Goal: Task Accomplishment & Management: Use online tool/utility

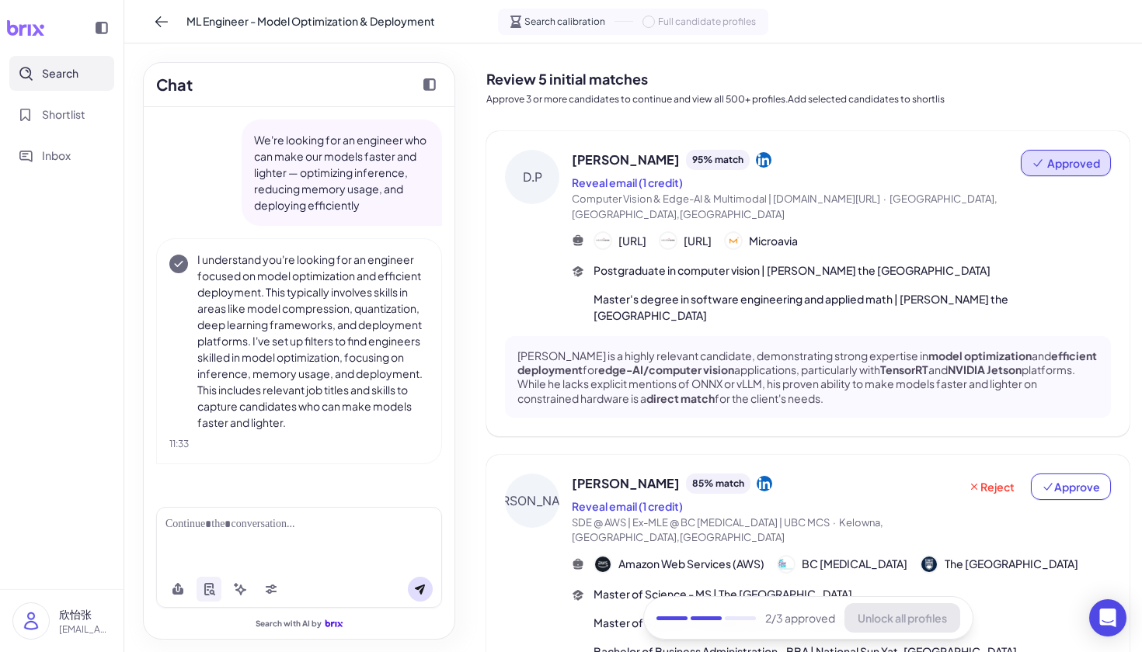
click at [268, 523] on div at bounding box center [298, 525] width 267 height 16
click at [431, 589] on button at bounding box center [420, 589] width 25 height 25
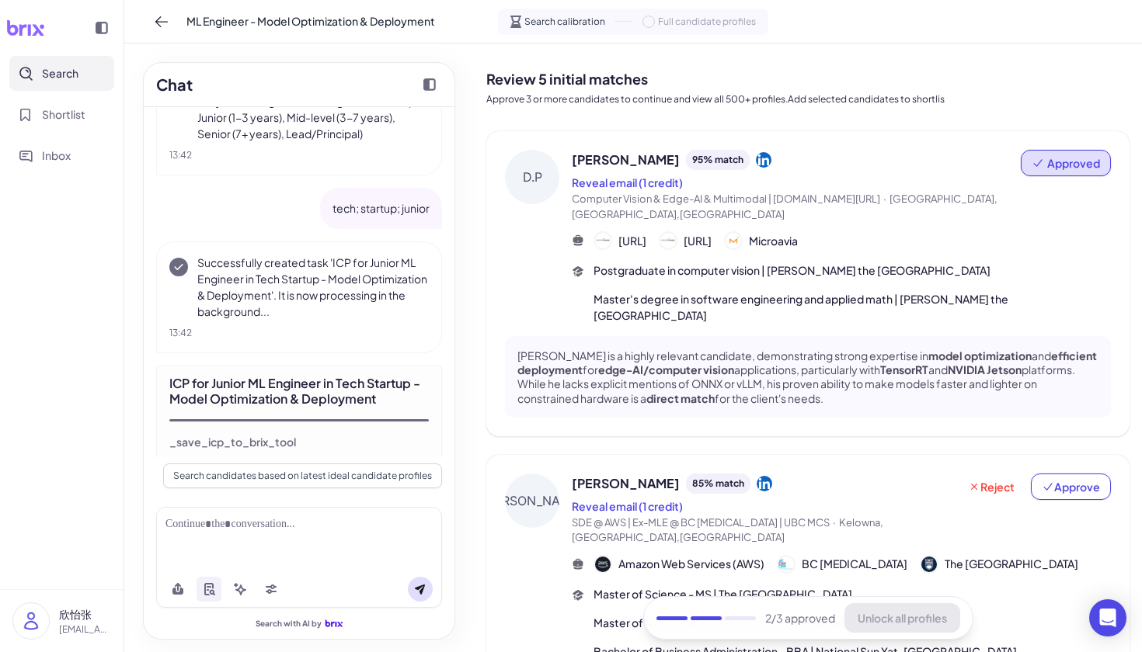
scroll to position [902, 0]
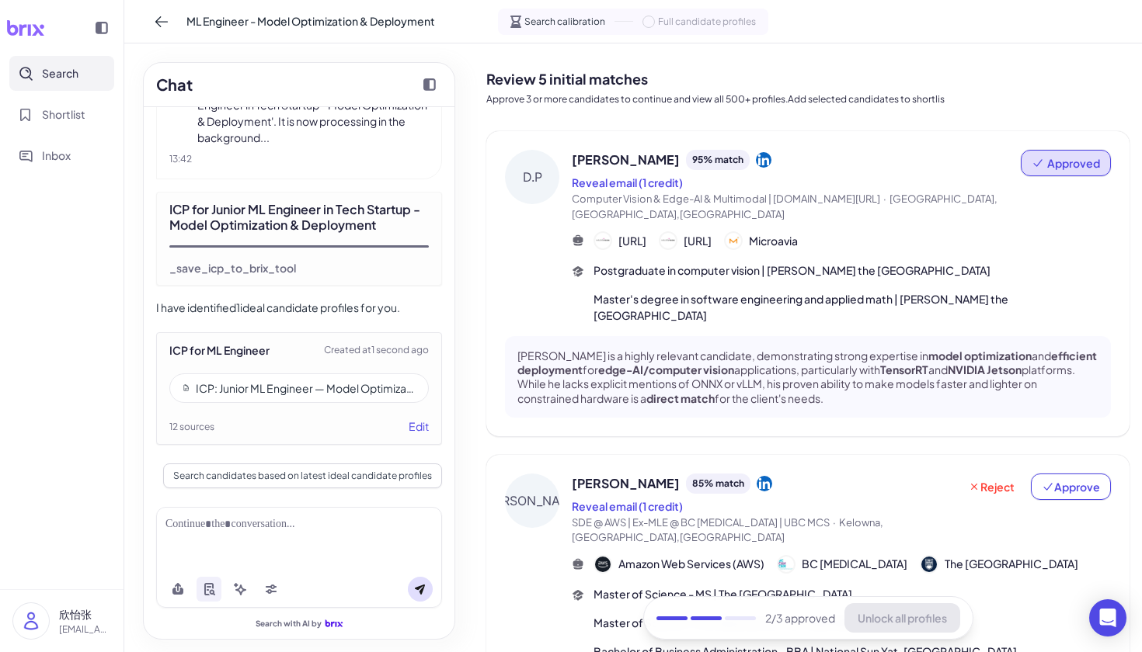
click at [303, 353] on div "ICP for ML Engineer Created at 1 second ago" at bounding box center [298, 351] width 259 height 16
click at [256, 394] on div "ICP: Junior ML Engineer — Model Optimization & Deployment (Tech Startup)" at bounding box center [306, 389] width 220 height 16
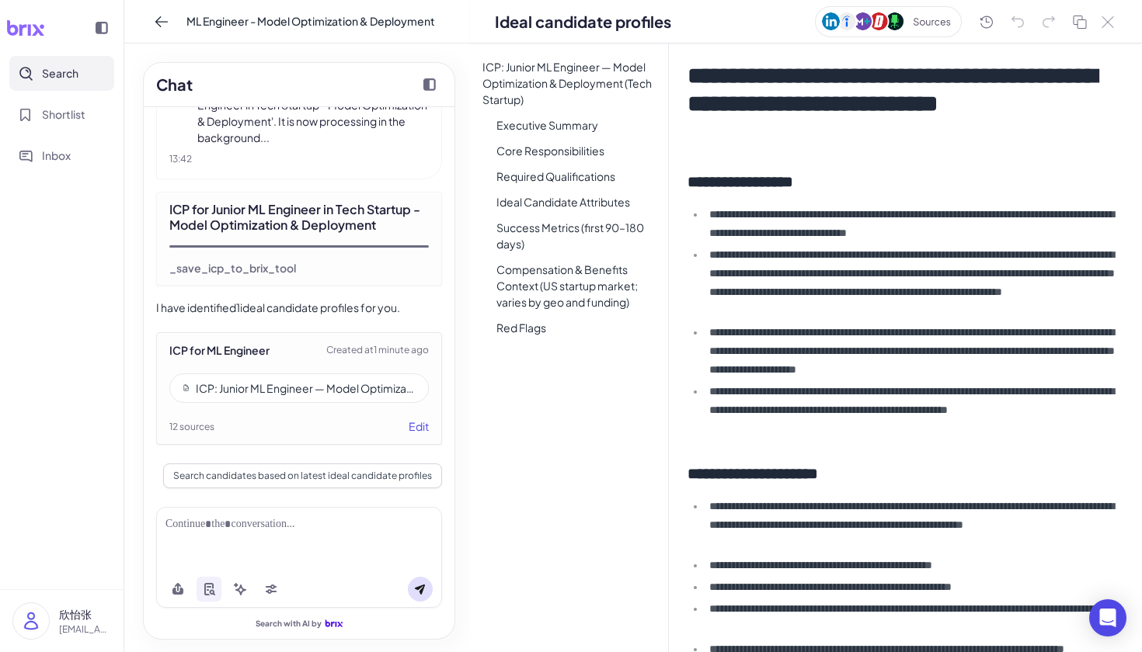
scroll to position [0, 0]
click at [305, 472] on button "Search candidates based on latest ideal candidate profiles" at bounding box center [302, 476] width 279 height 25
click at [1115, 25] on button at bounding box center [1107, 22] width 19 height 18
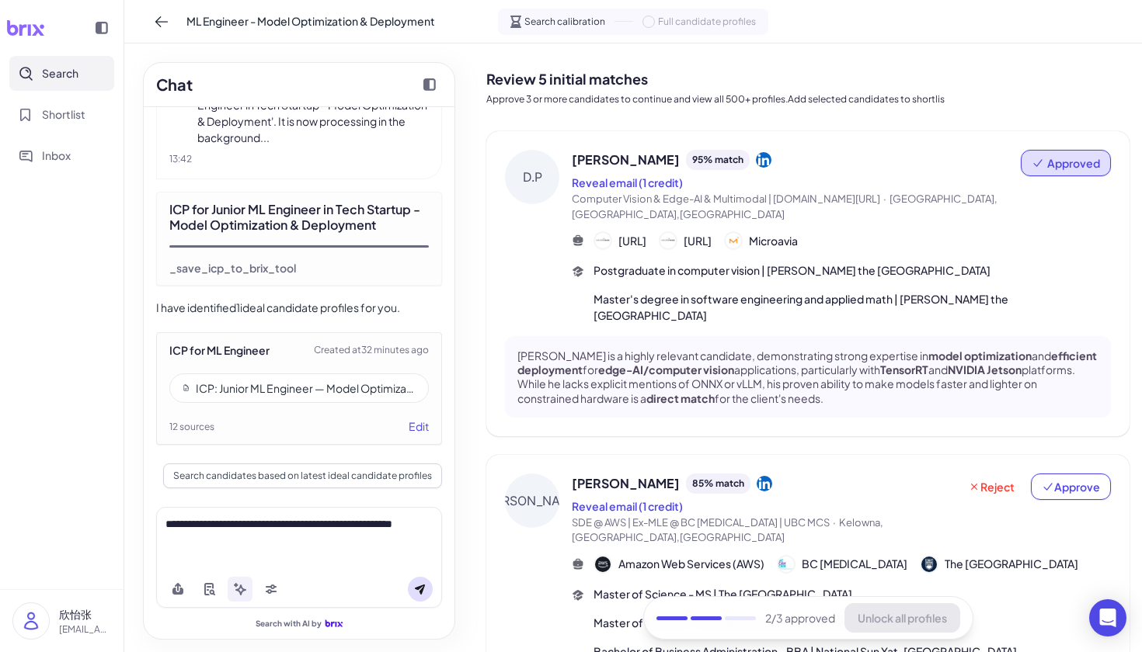
scroll to position [0, 0]
click at [777, 364] on p "[PERSON_NAME] is a highly relevant candidate, demonstrating strong expertise in…" at bounding box center [807, 377] width 581 height 57
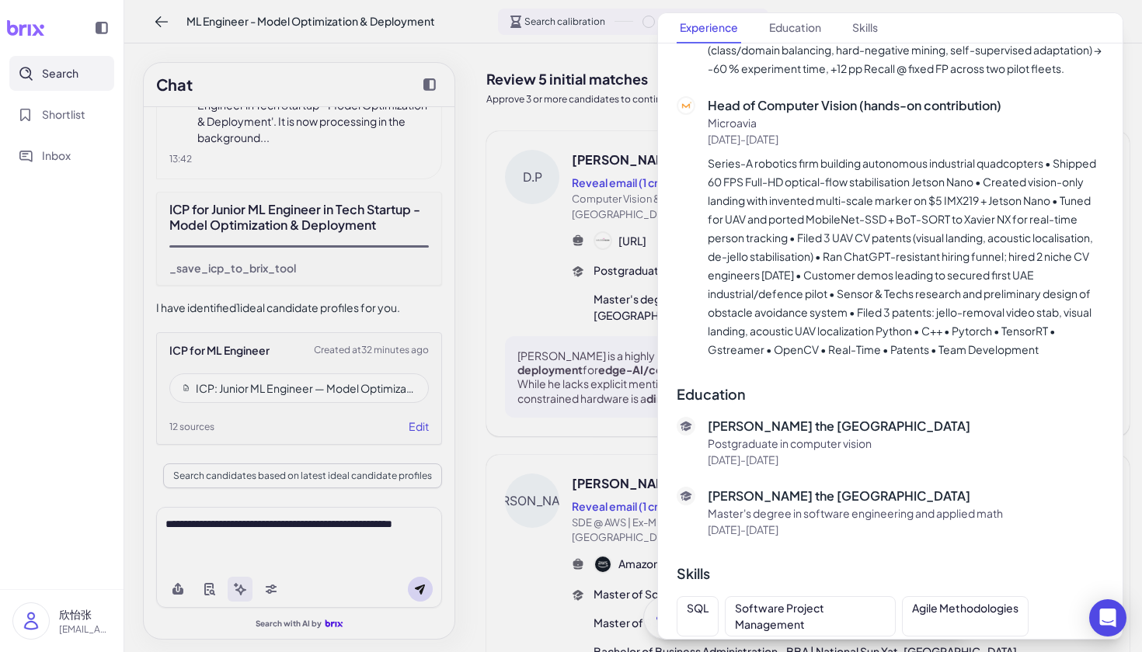
scroll to position [784, 0]
click at [617, 384] on div at bounding box center [571, 326] width 1142 height 652
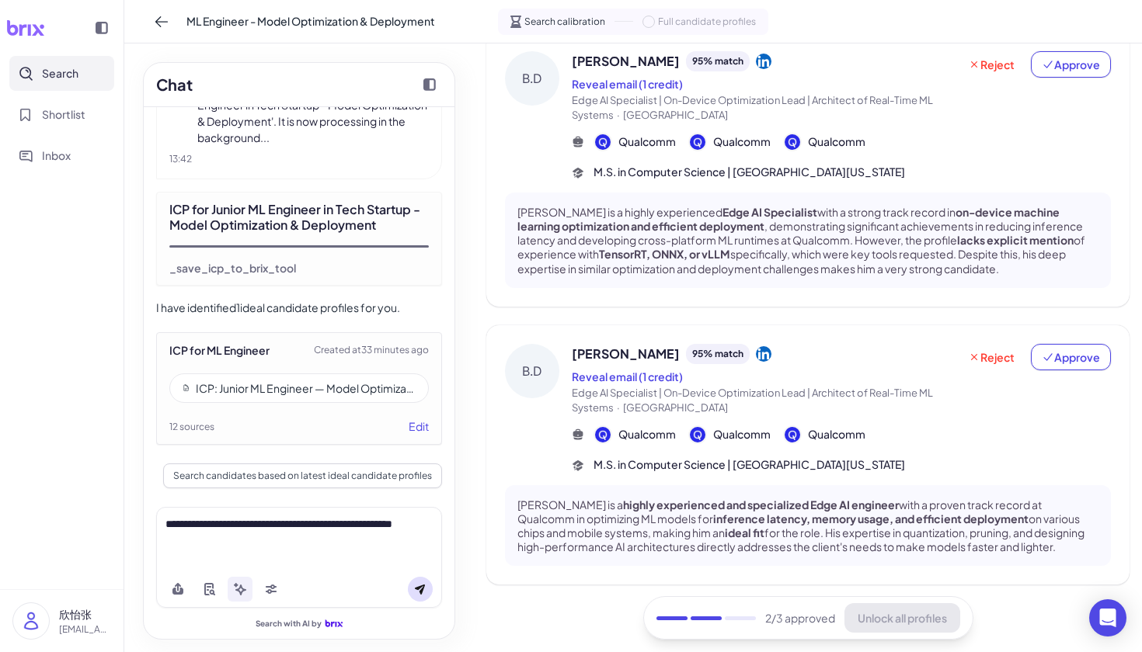
scroll to position [0, 0]
click at [1070, 352] on span "Approve" at bounding box center [1071, 358] width 58 height 16
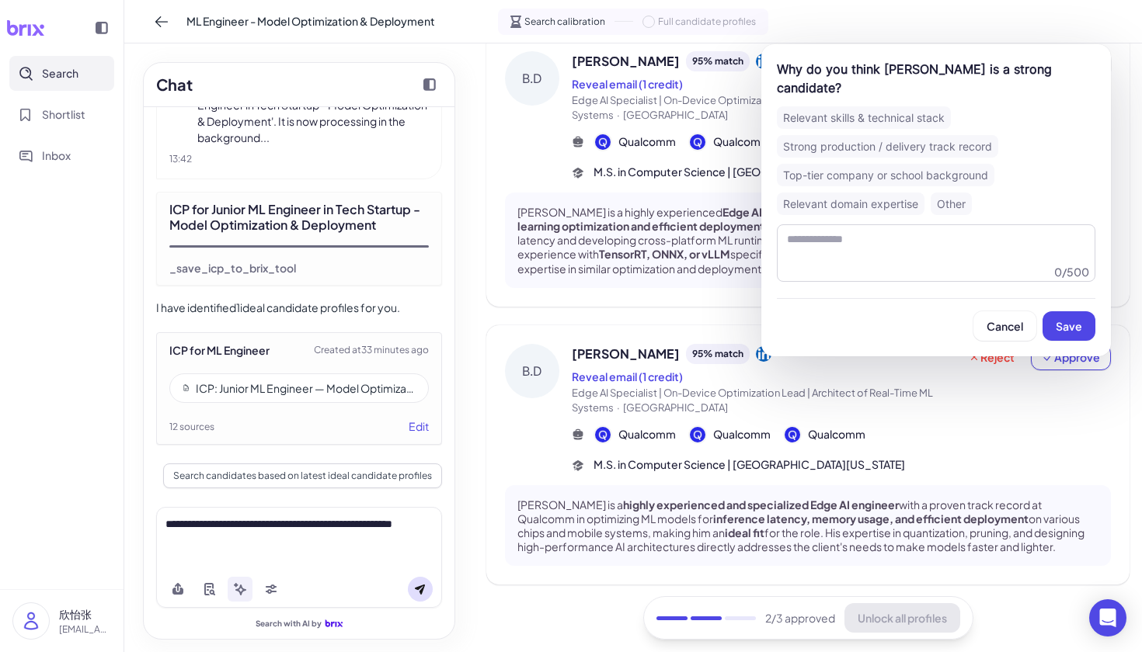
click at [830, 164] on div "Top-tier company or school background" at bounding box center [885, 175] width 217 height 23
click at [1082, 311] on button "Save" at bounding box center [1068, 326] width 53 height 30
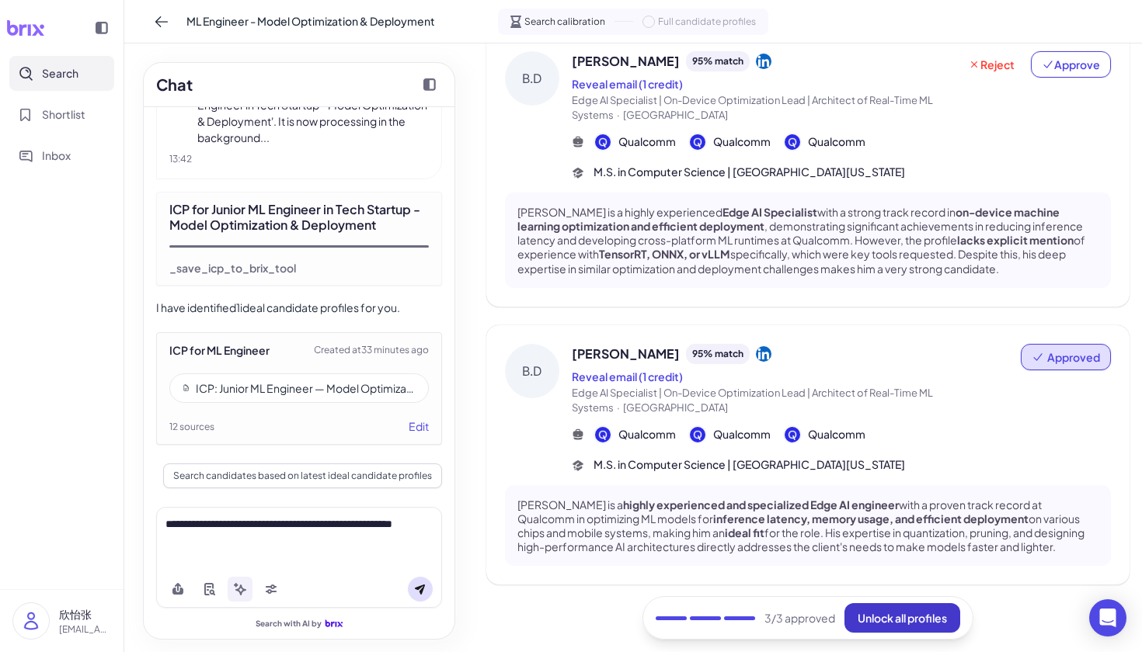
click at [901, 614] on span "Unlock all profiles" at bounding box center [902, 618] width 89 height 14
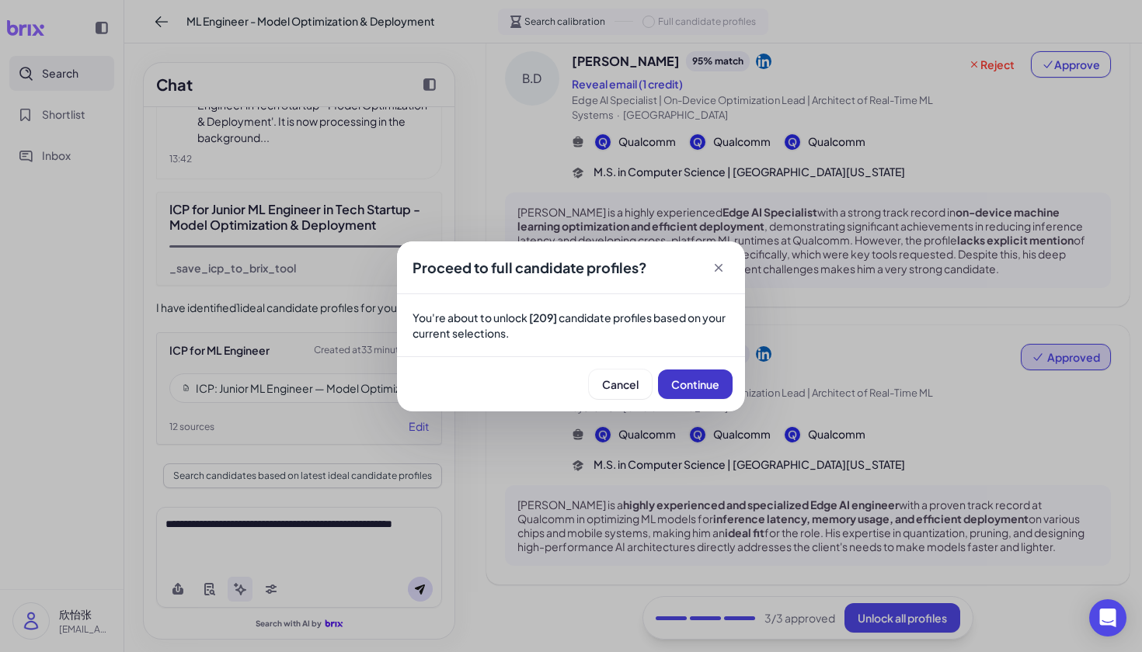
click at [677, 384] on span "Continue" at bounding box center [695, 385] width 48 height 14
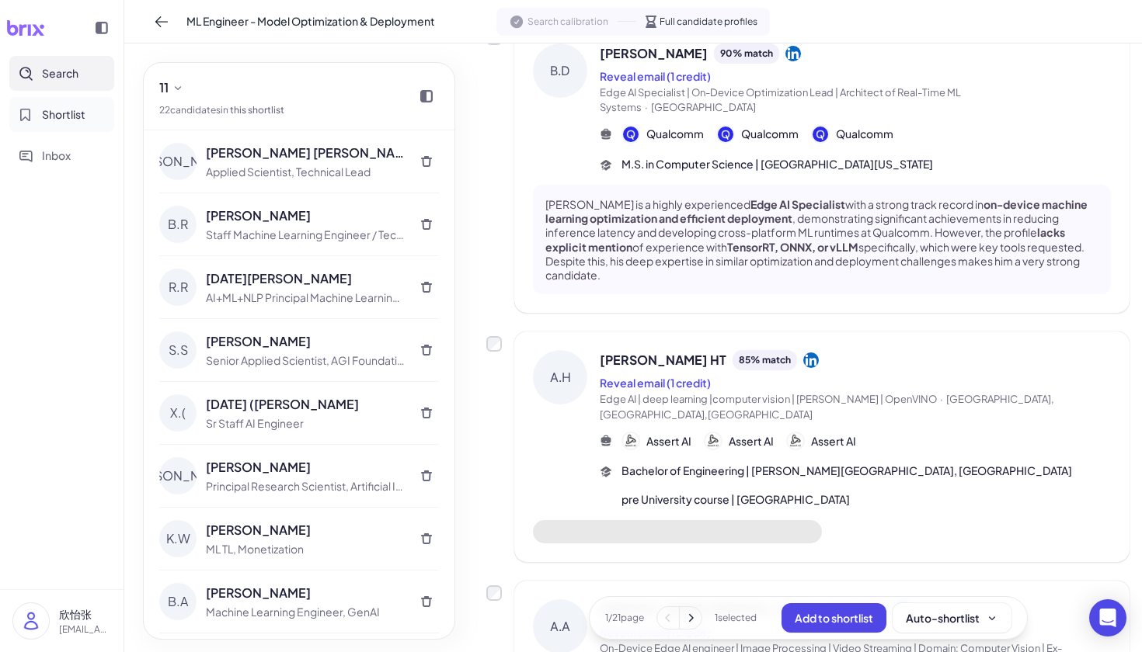
click at [67, 112] on span "Shortlist" at bounding box center [63, 114] width 43 height 16
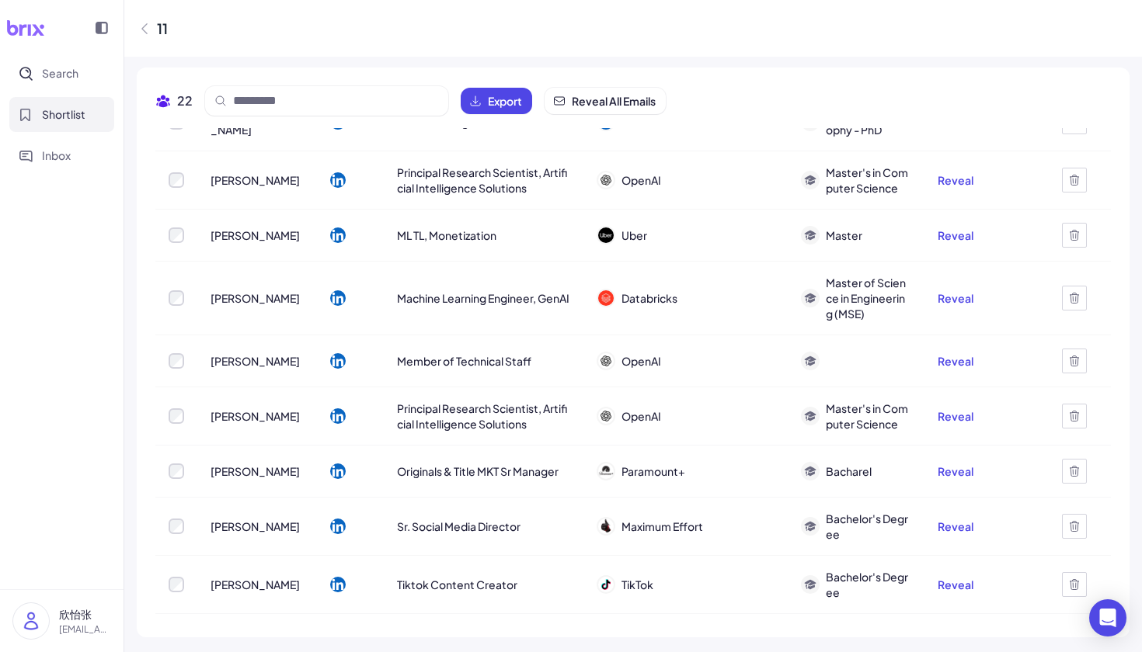
scroll to position [322, 0]
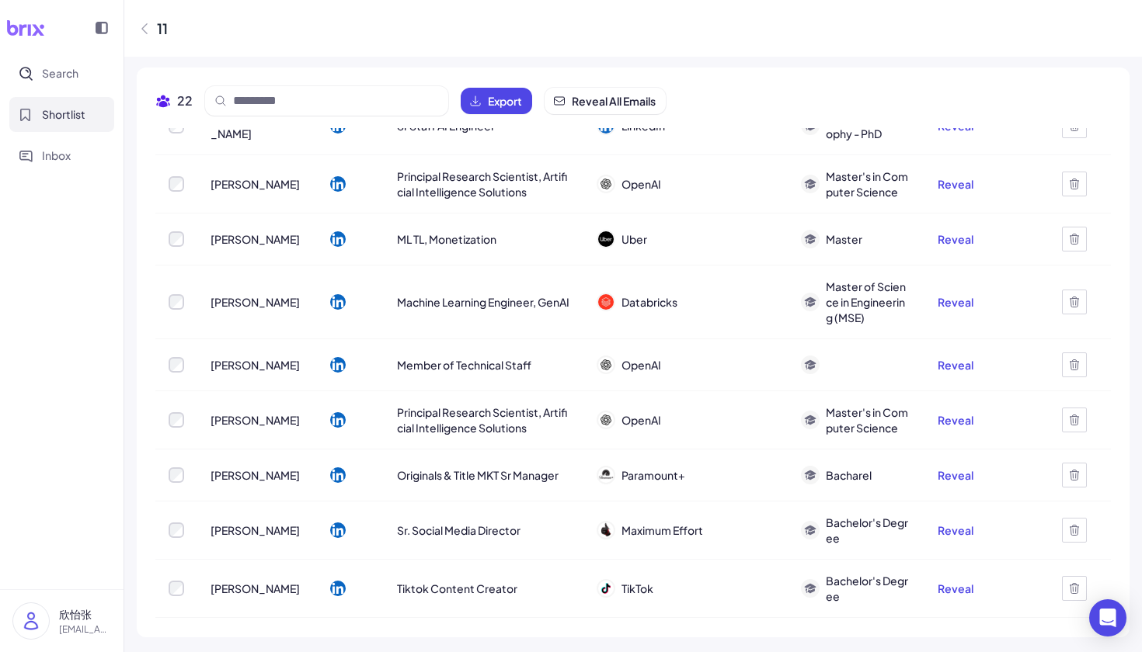
click at [615, 235] on div at bounding box center [606, 239] width 19 height 19
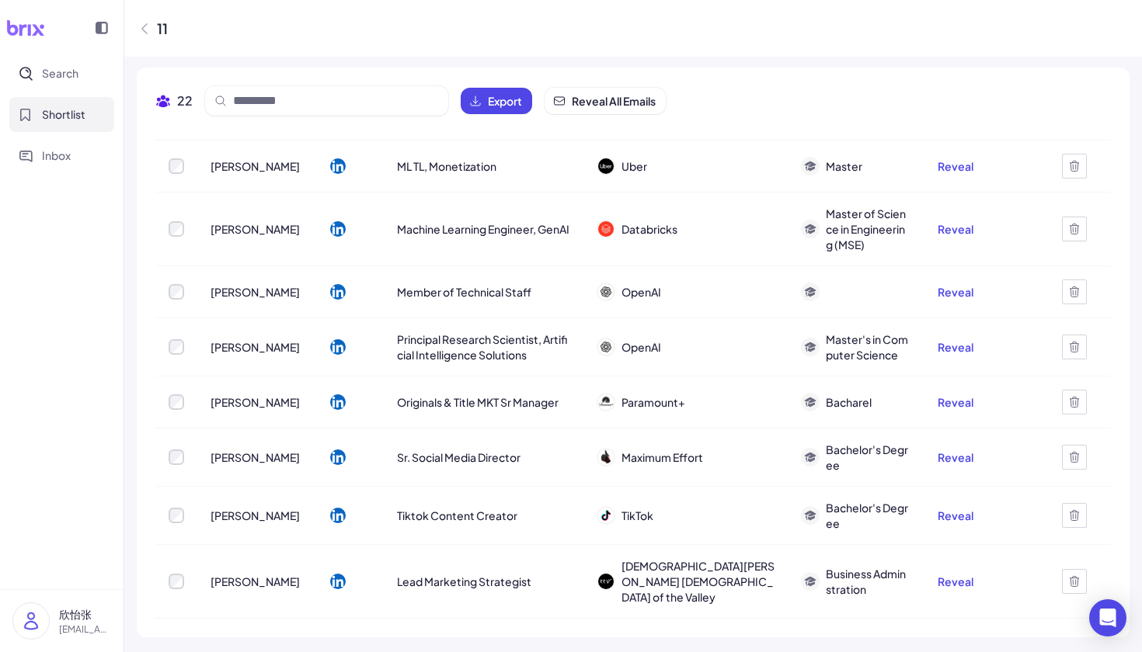
scroll to position [413, 0]
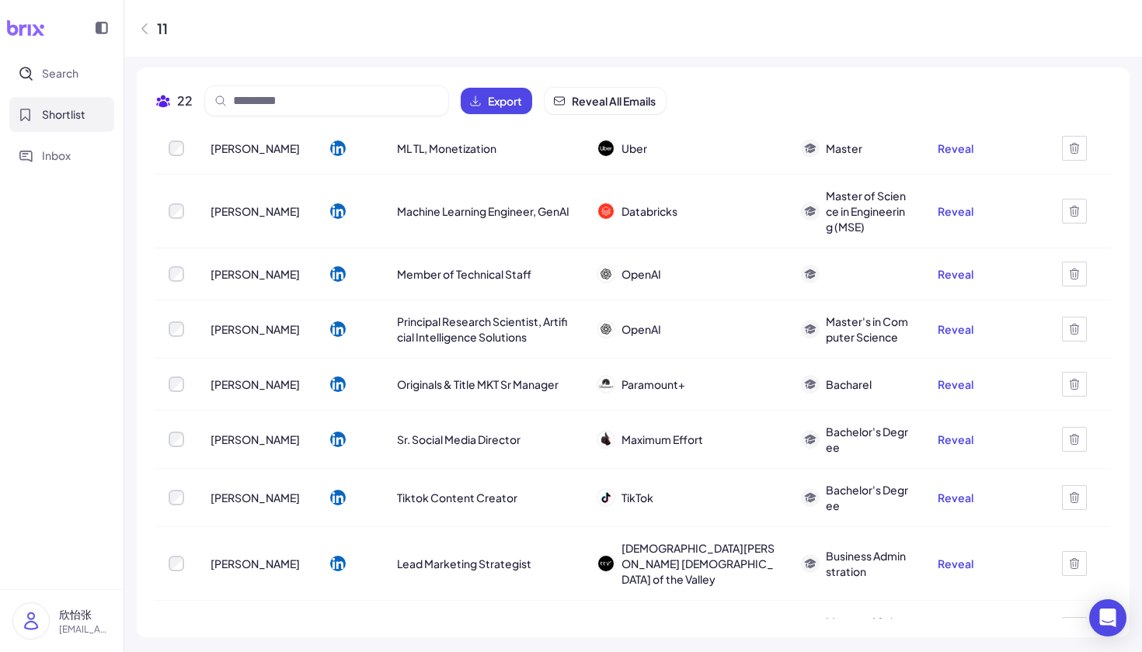
click at [614, 204] on img at bounding box center [606, 212] width 16 height 16
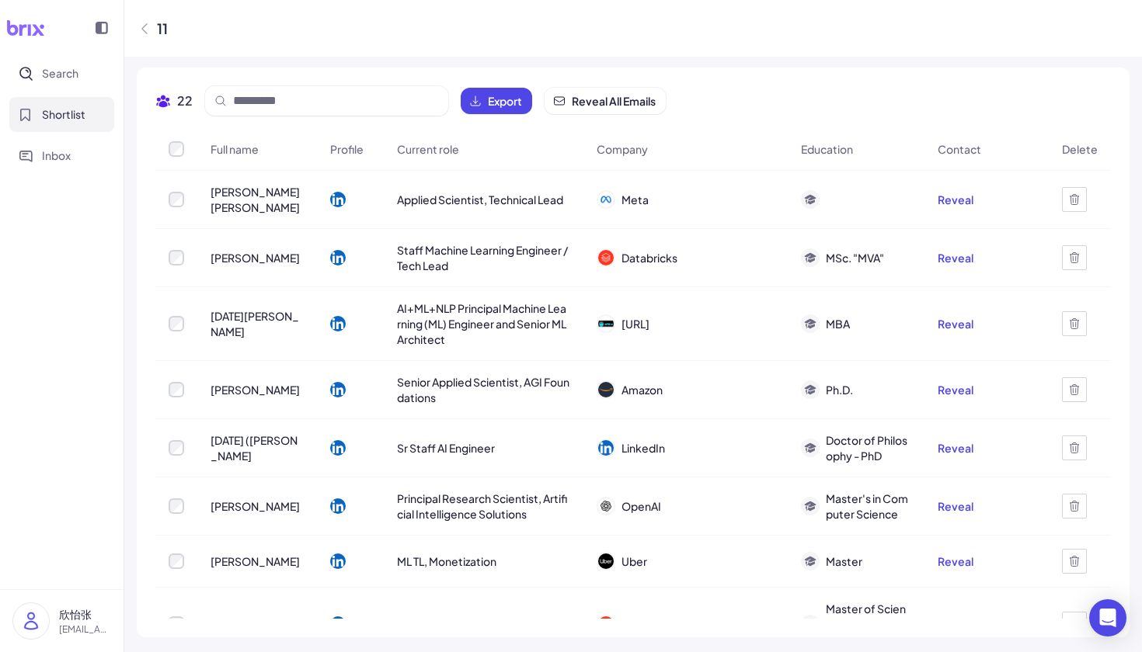
scroll to position [0, 0]
click at [64, 70] on span "Search" at bounding box center [60, 73] width 37 height 16
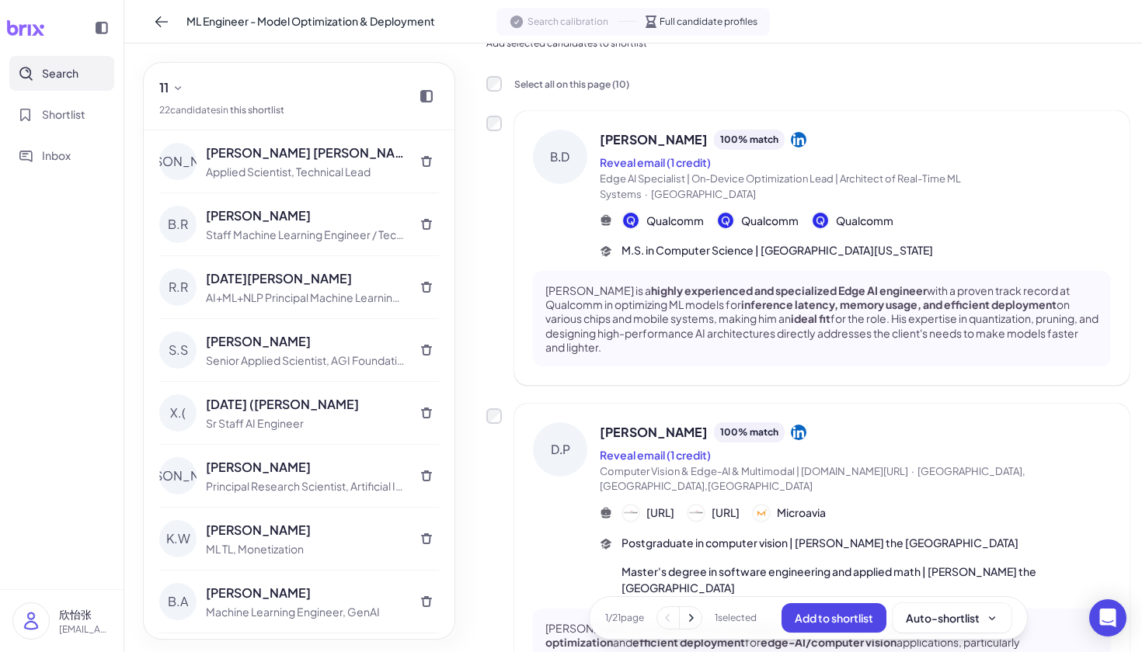
scroll to position [62, 0]
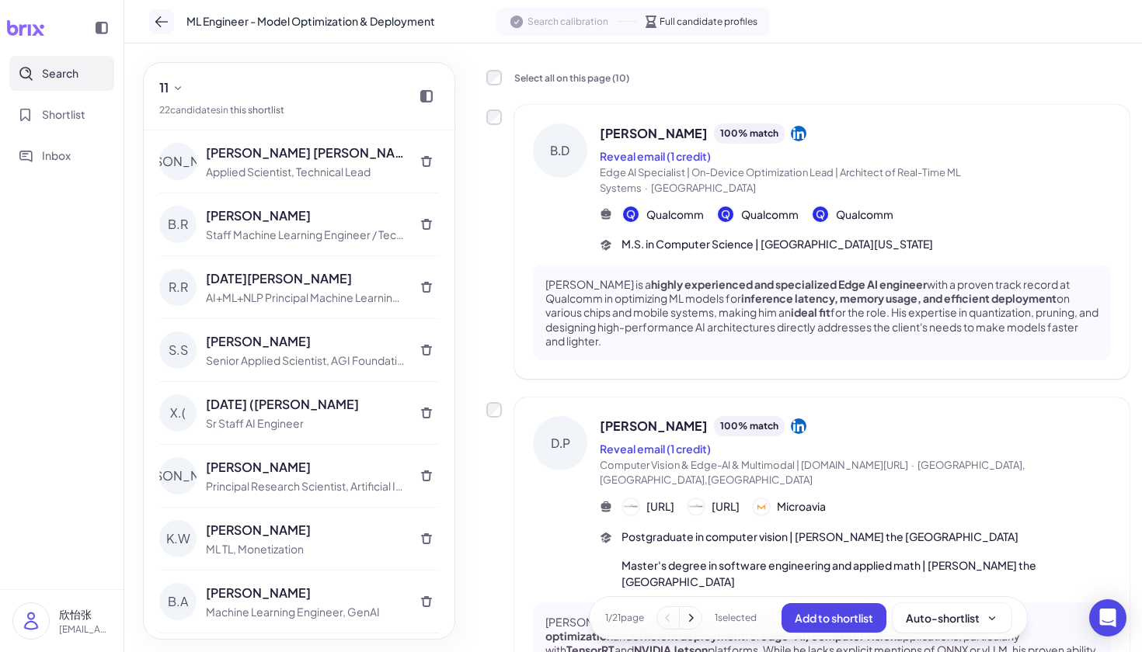
click at [158, 23] on icon at bounding box center [162, 22] width 16 height 16
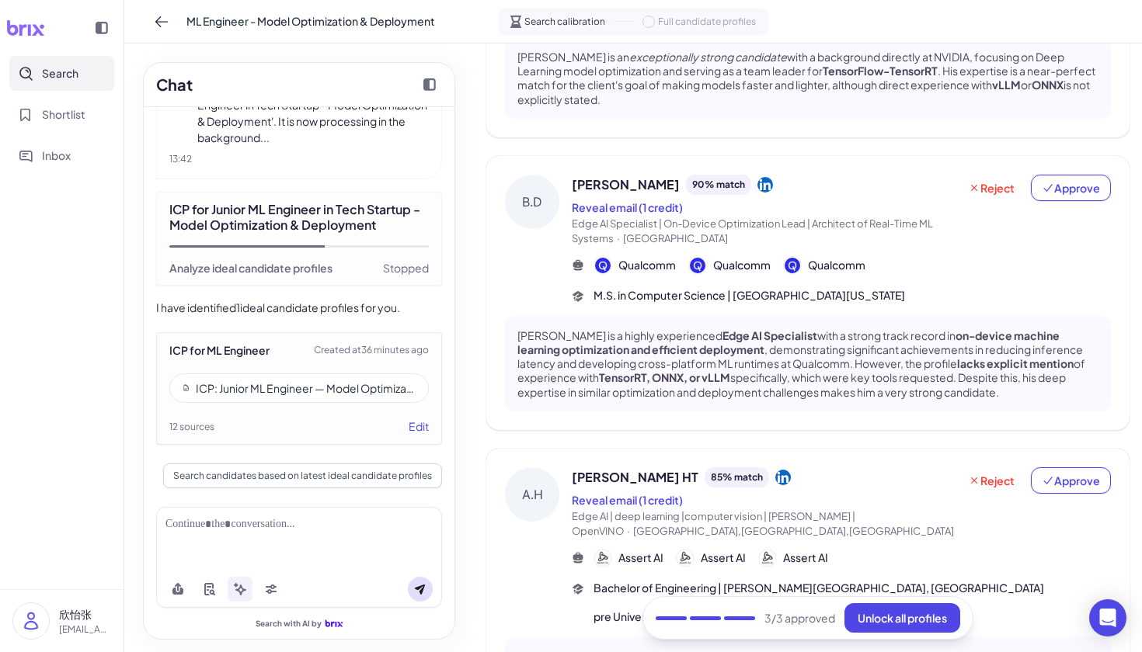
scroll to position [900, 0]
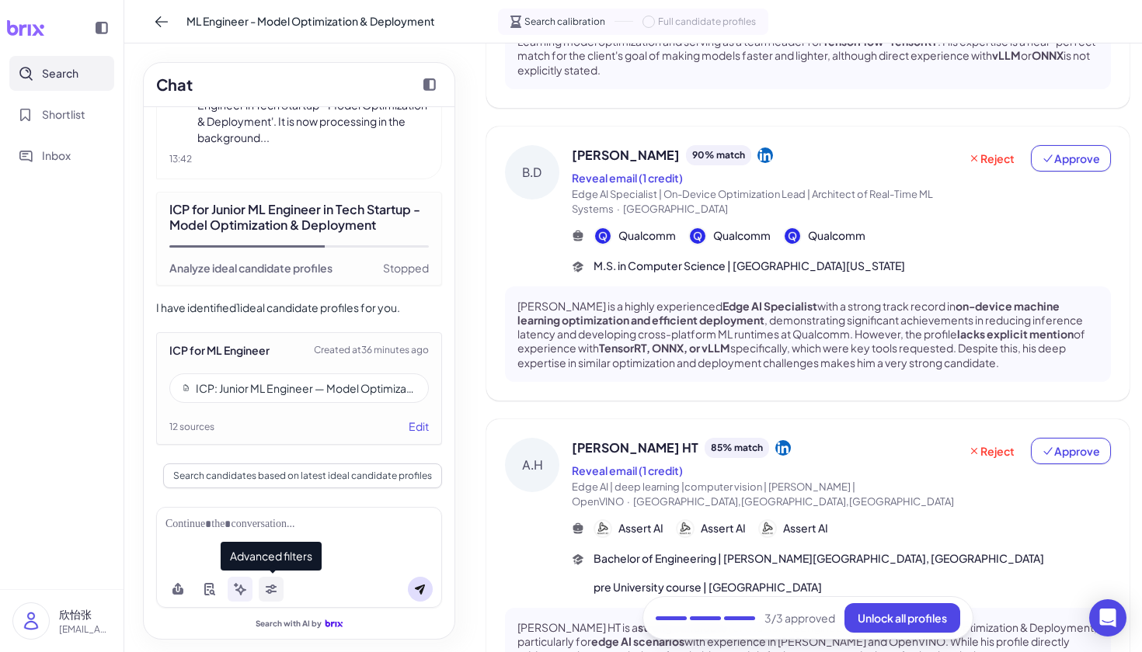
click at [270, 592] on icon at bounding box center [271, 592] width 11 height 5
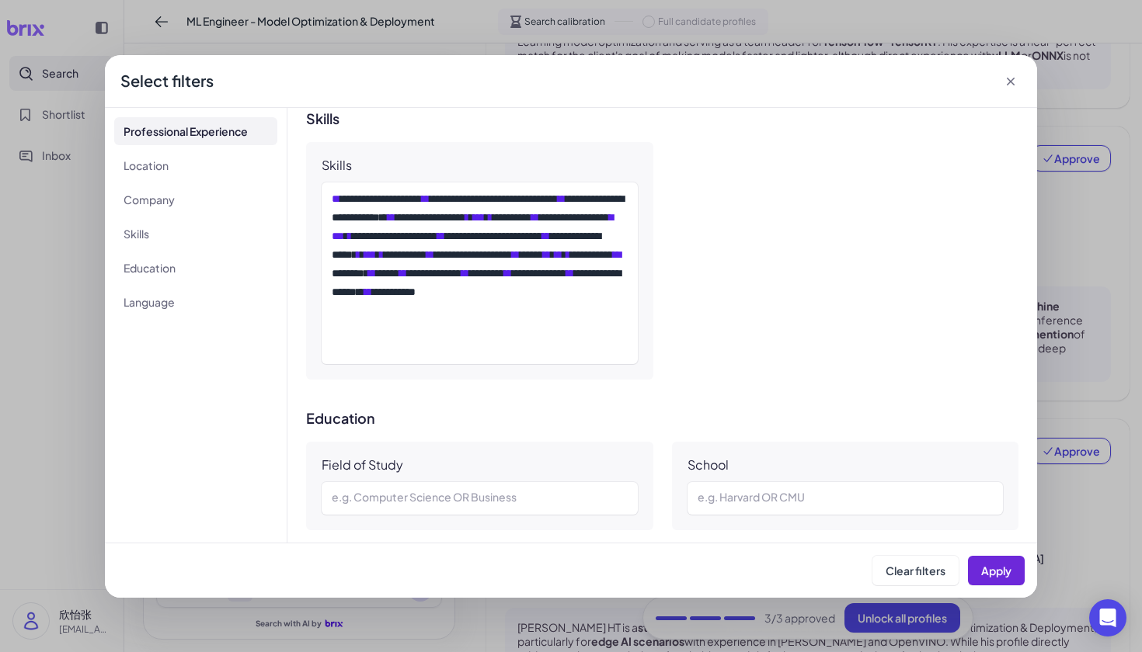
scroll to position [972, 0]
click at [368, 249] on div "**********" at bounding box center [480, 274] width 296 height 168
click at [368, 249] on body "Search Shortlist Inbox 欣怡张 [EMAIL_ADDRESS][DOMAIN_NAME] ML Engineer - Model Opt…" at bounding box center [571, 326] width 1142 height 652
click at [373, 238] on div "**********" at bounding box center [480, 274] width 296 height 168
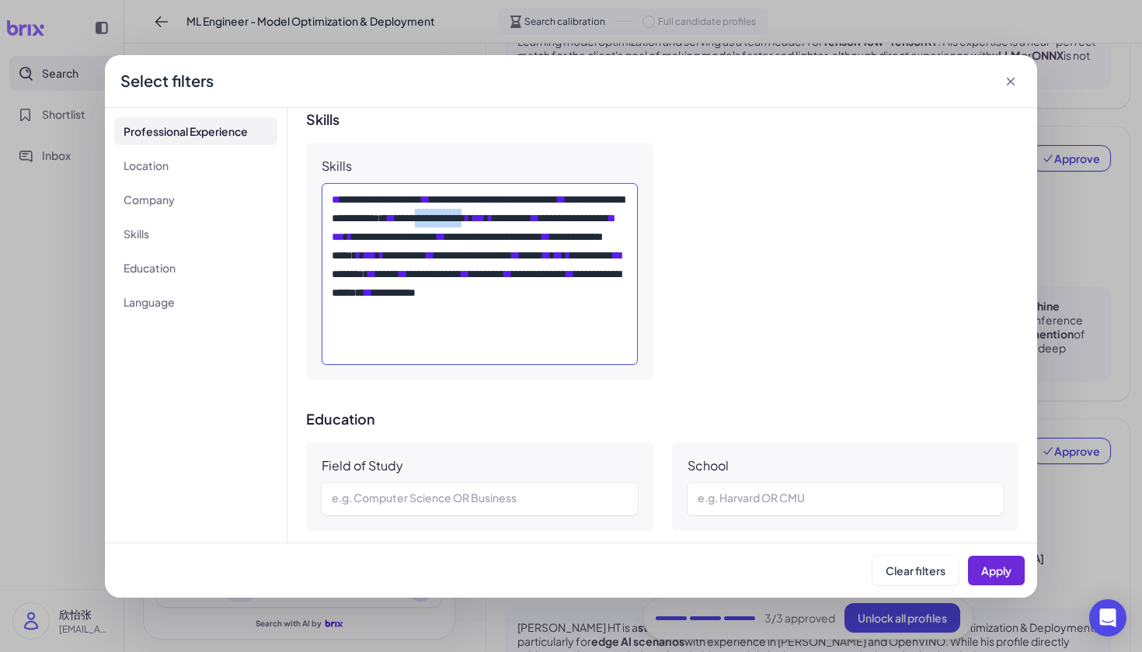
click at [373, 238] on div "**********" at bounding box center [480, 274] width 296 height 168
click at [499, 244] on div "**********" at bounding box center [480, 274] width 296 height 168
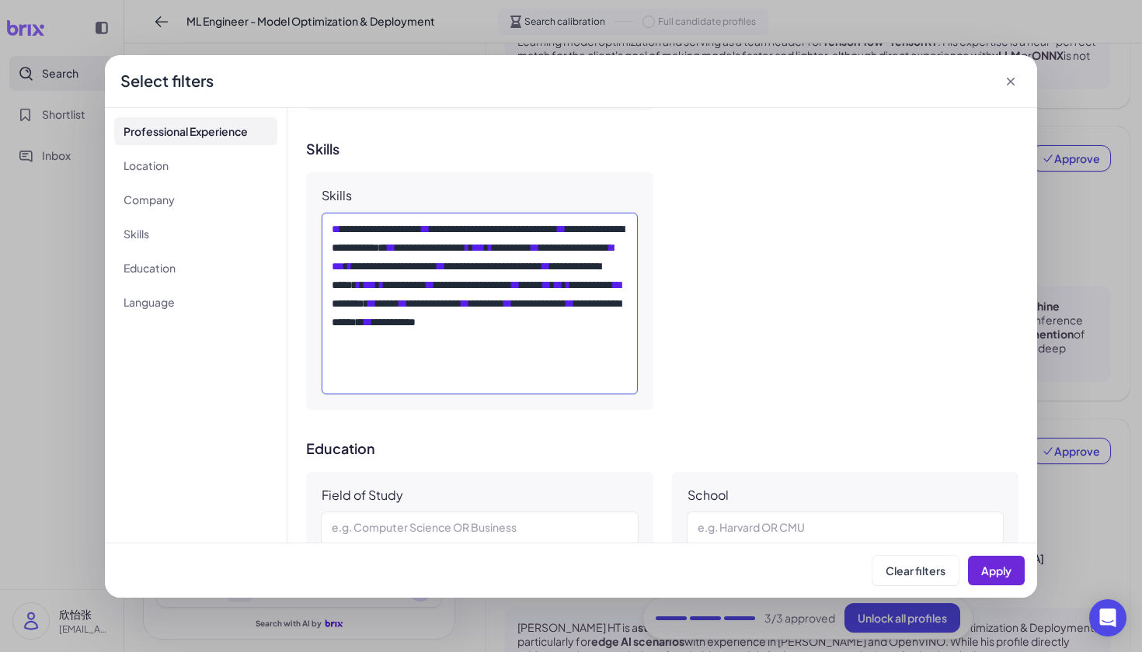
scroll to position [938, 0]
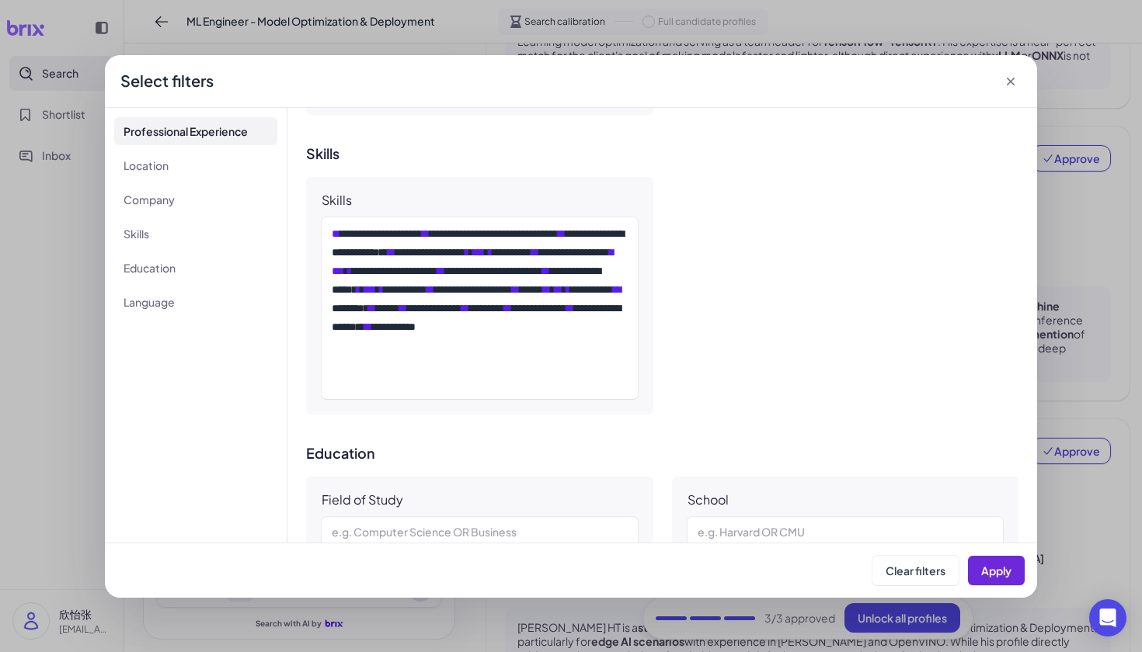
click at [1012, 82] on icon at bounding box center [1011, 82] width 16 height 16
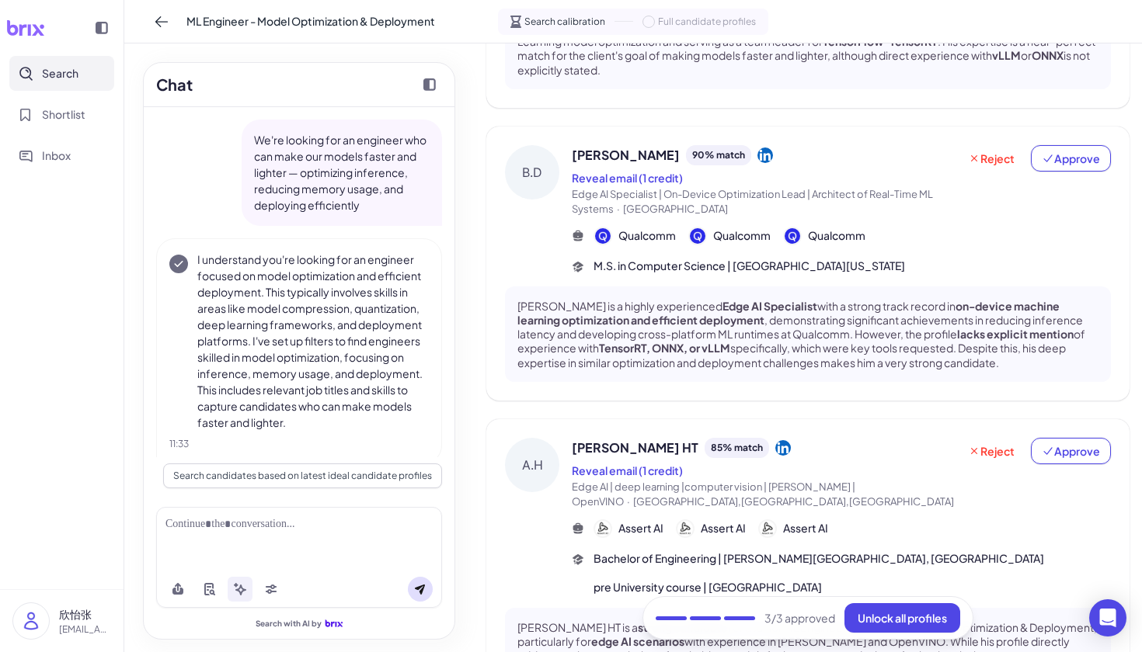
scroll to position [0, 0]
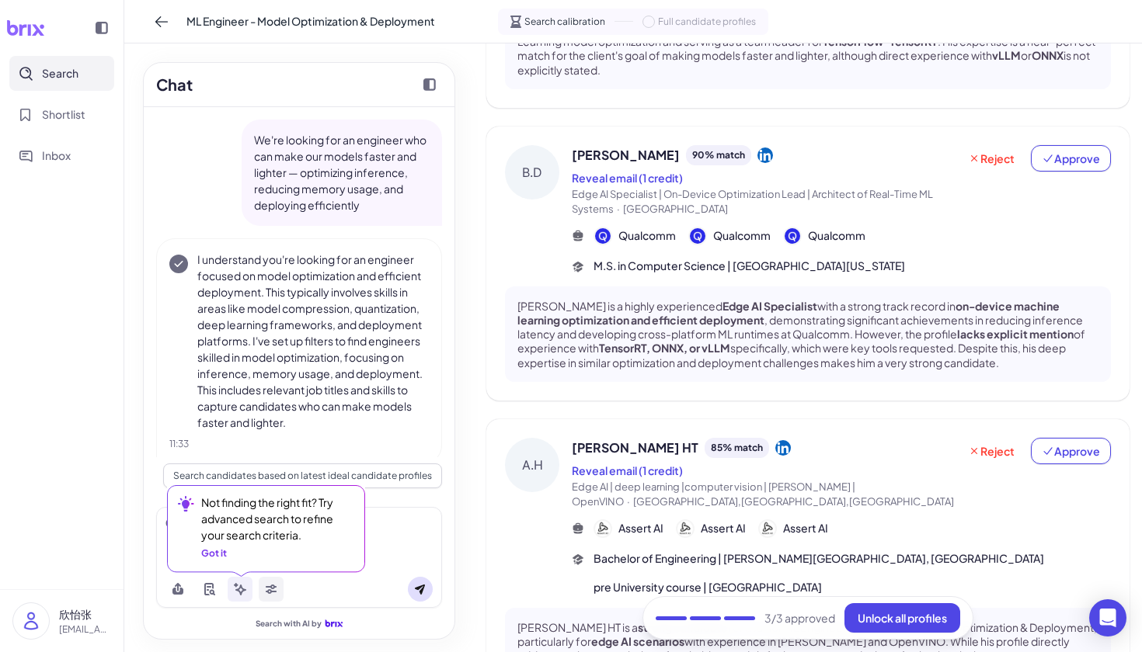
click at [269, 591] on icon at bounding box center [271, 592] width 11 height 5
